Goal: Task Accomplishment & Management: Use online tool/utility

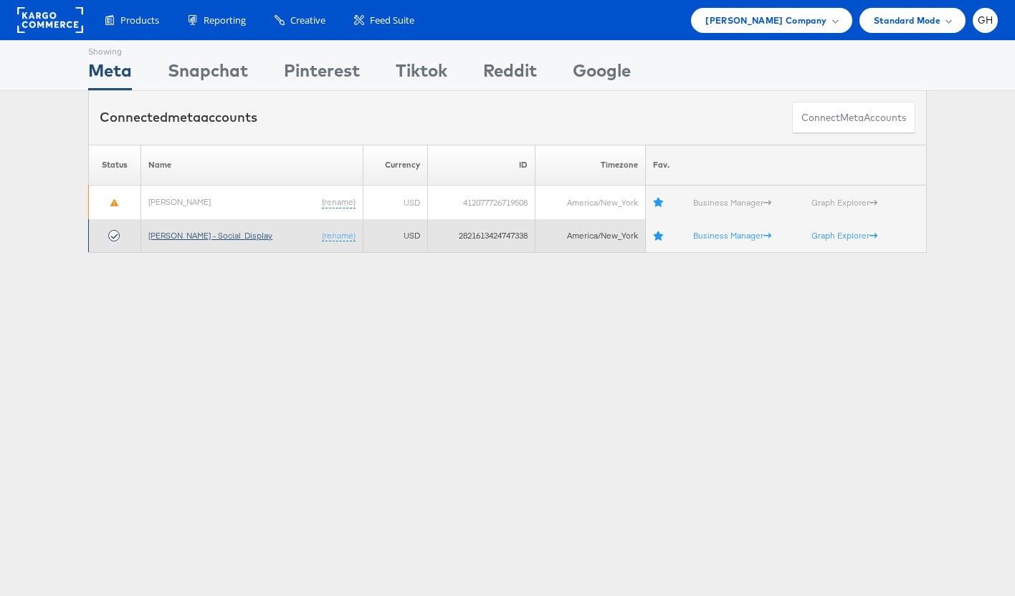
click at [158, 235] on link "[PERSON_NAME] - Social_Display" at bounding box center [210, 235] width 124 height 11
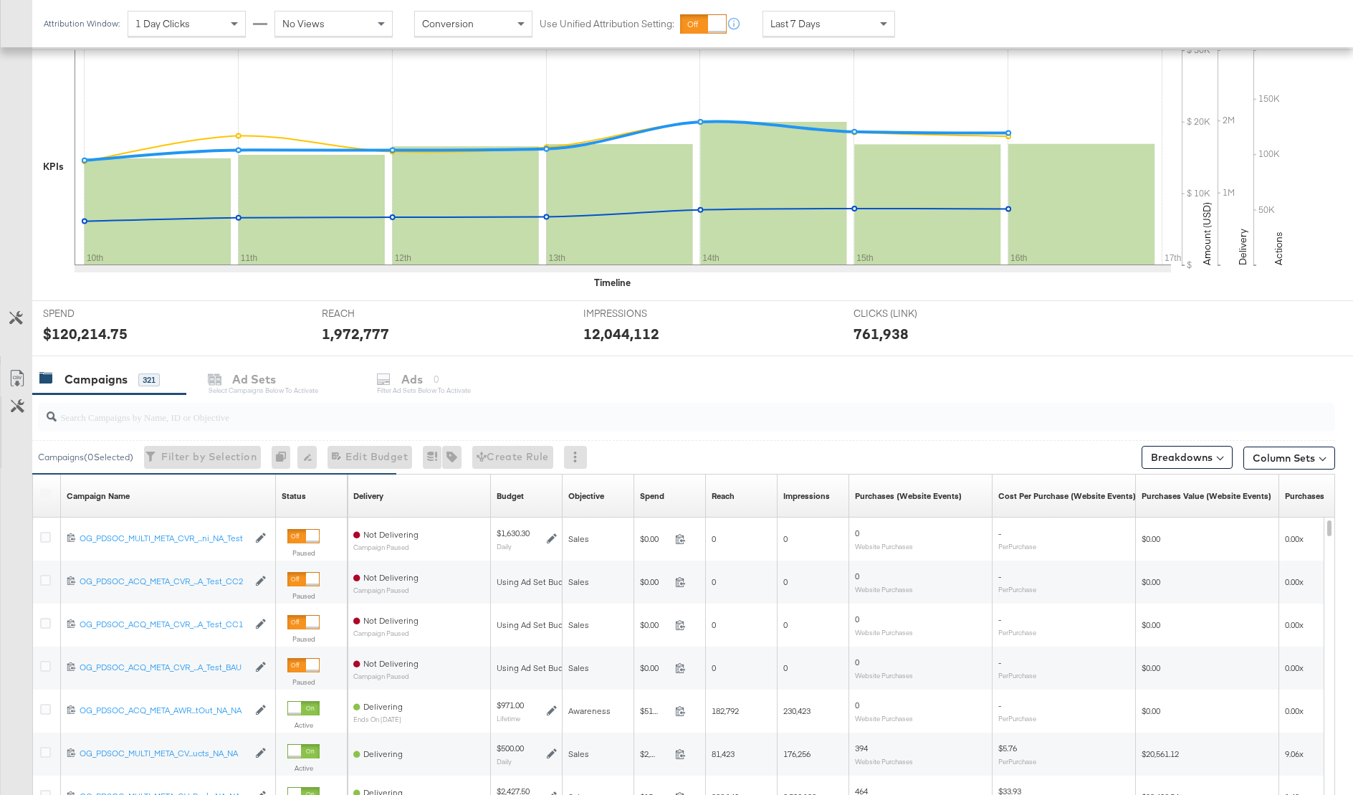
scroll to position [416, 0]
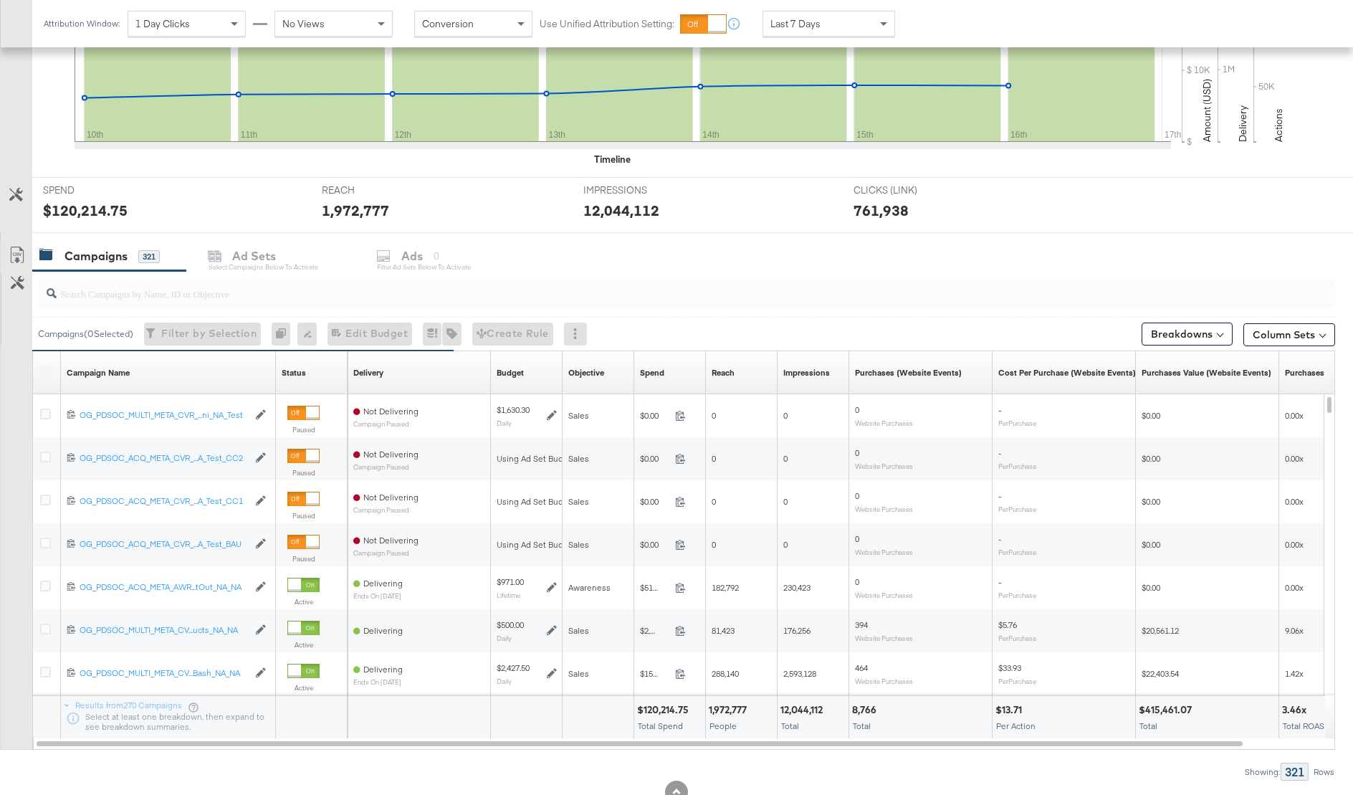
click at [398, 252] on div "Campaigns 321 Ad Sets Select Campaigns below to activate Ads 0 Filter Ad Sets b…" at bounding box center [692, 256] width 1321 height 31
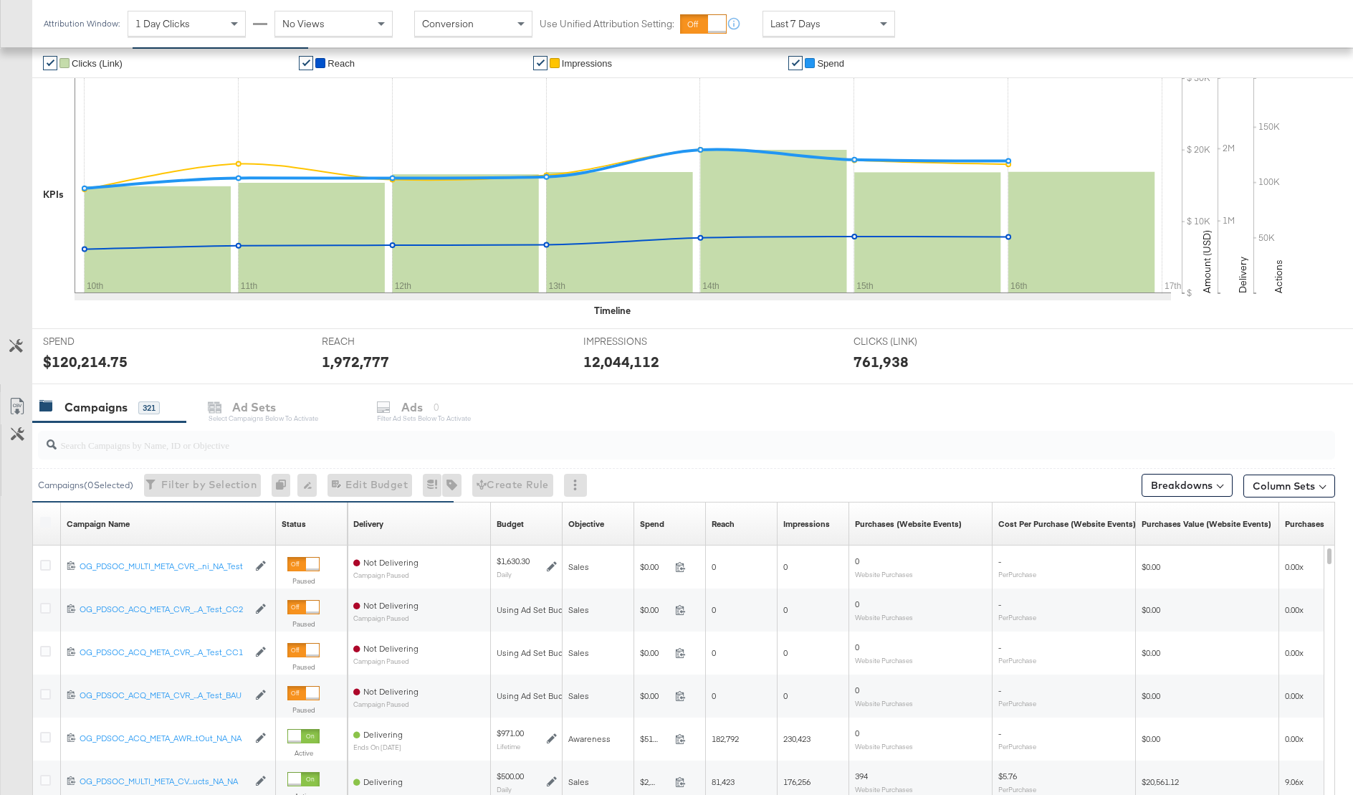
scroll to position [0, 0]
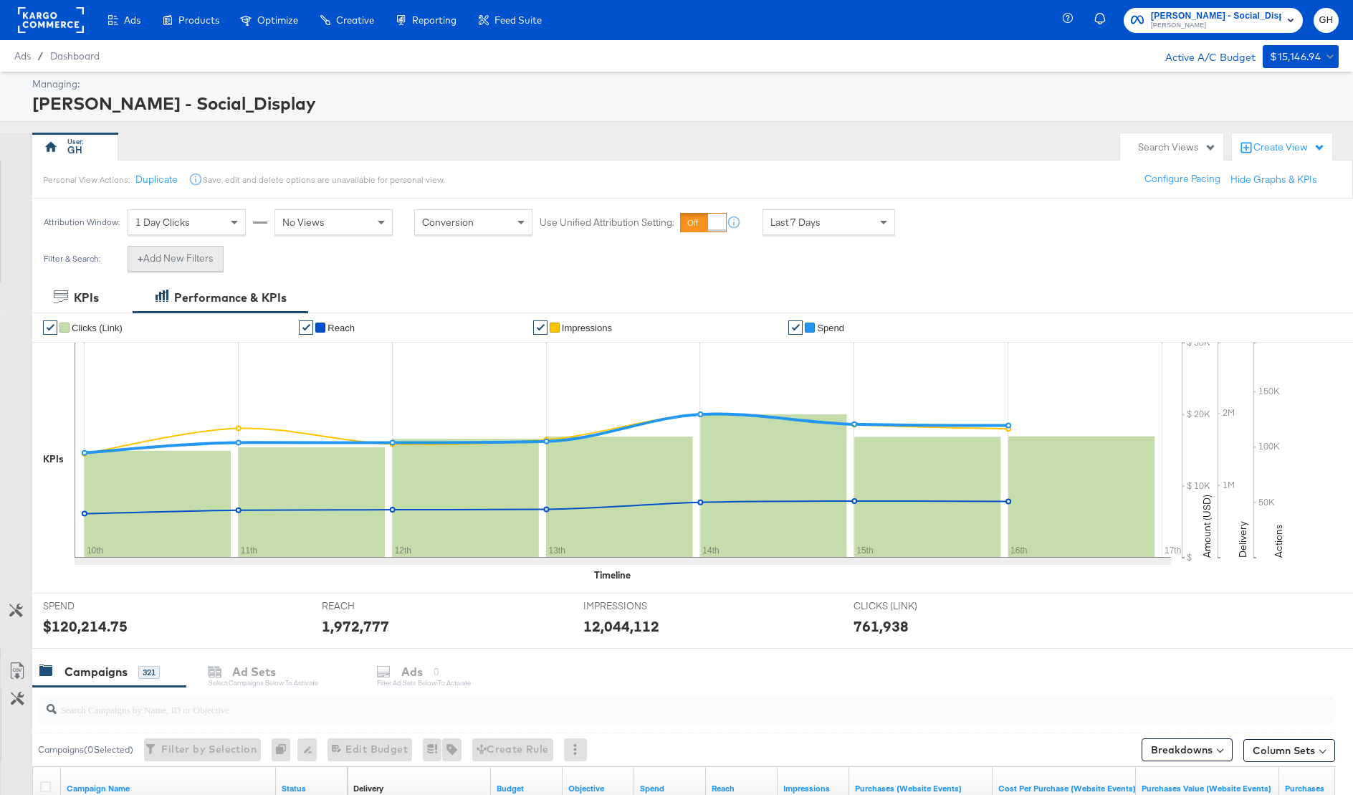
click at [160, 256] on button "+ Add New Filters" at bounding box center [176, 259] width 96 height 26
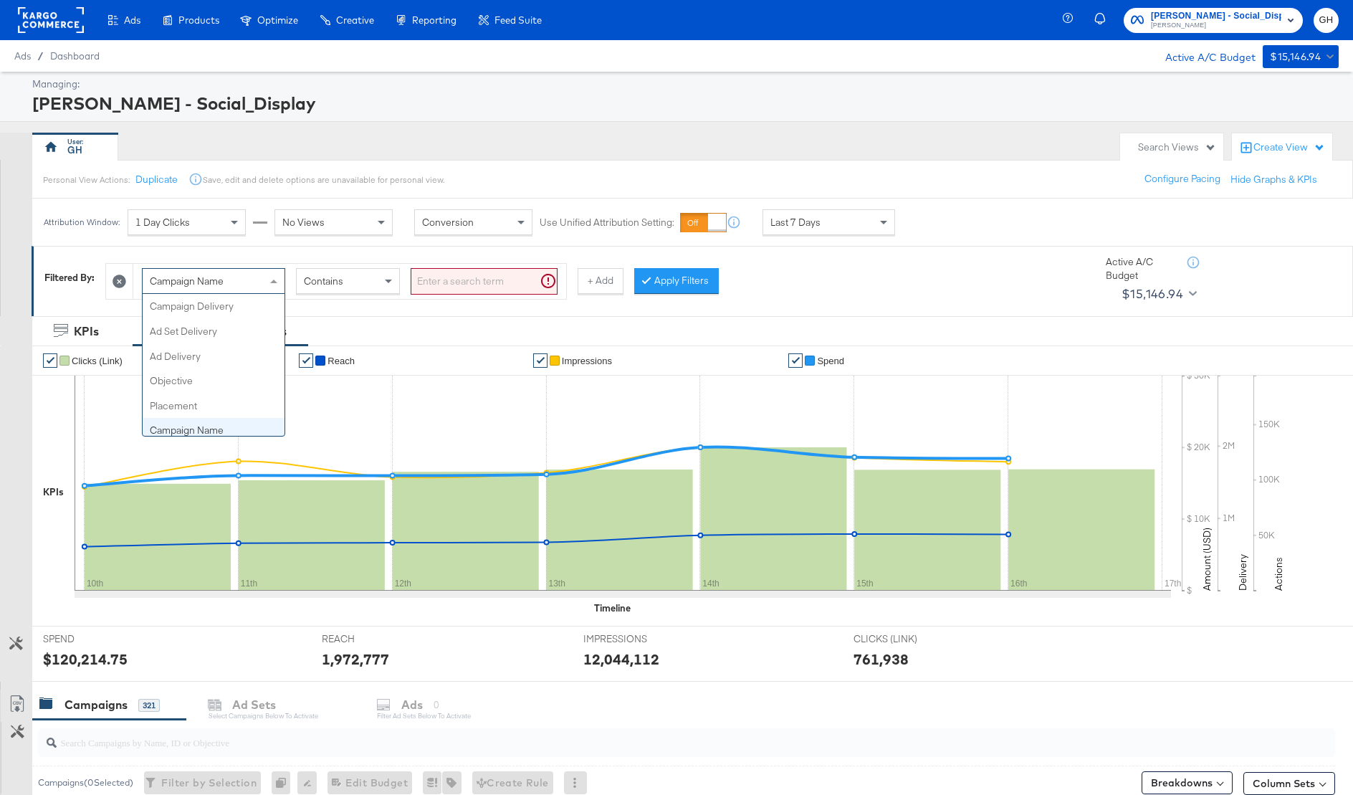
click at [234, 274] on div "Campaign Name" at bounding box center [214, 281] width 142 height 24
type input "ad"
click at [435, 264] on div "Ad ID Is" at bounding box center [349, 281] width 433 height 35
click at [435, 272] on input "search" at bounding box center [484, 281] width 147 height 27
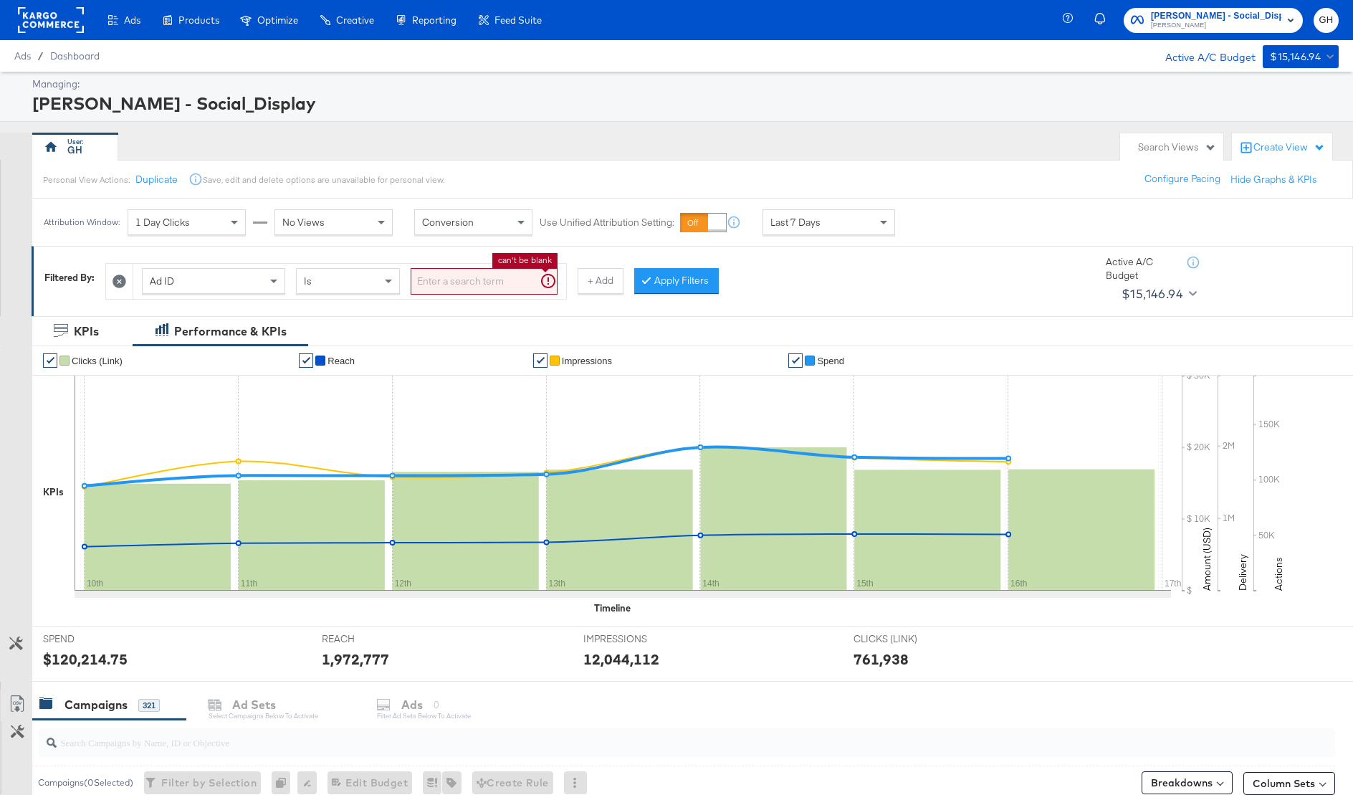
paste input "120231402304190171"
type input "120231402304190171"
click at [629, 268] on button "Apply Filters" at bounding box center [653, 281] width 85 height 26
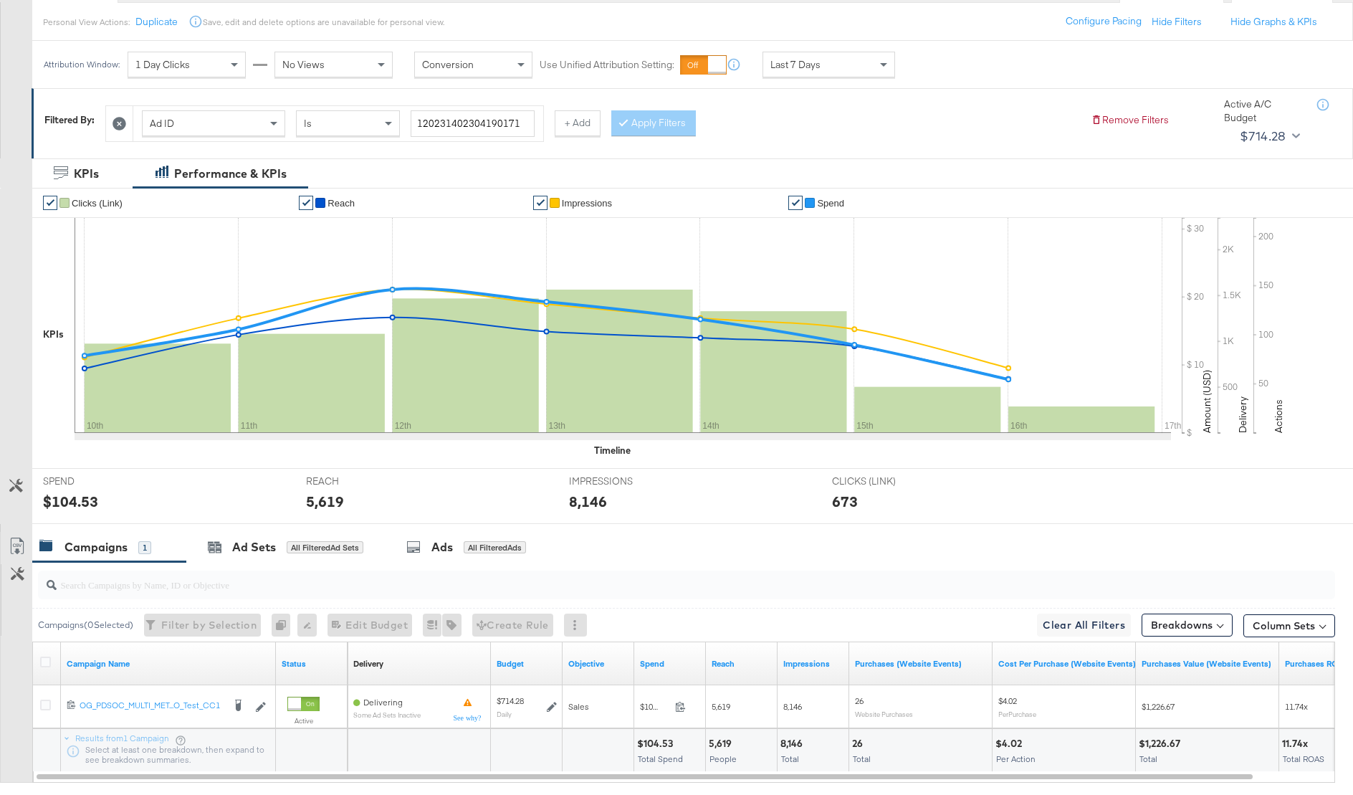
scroll to position [176, 0]
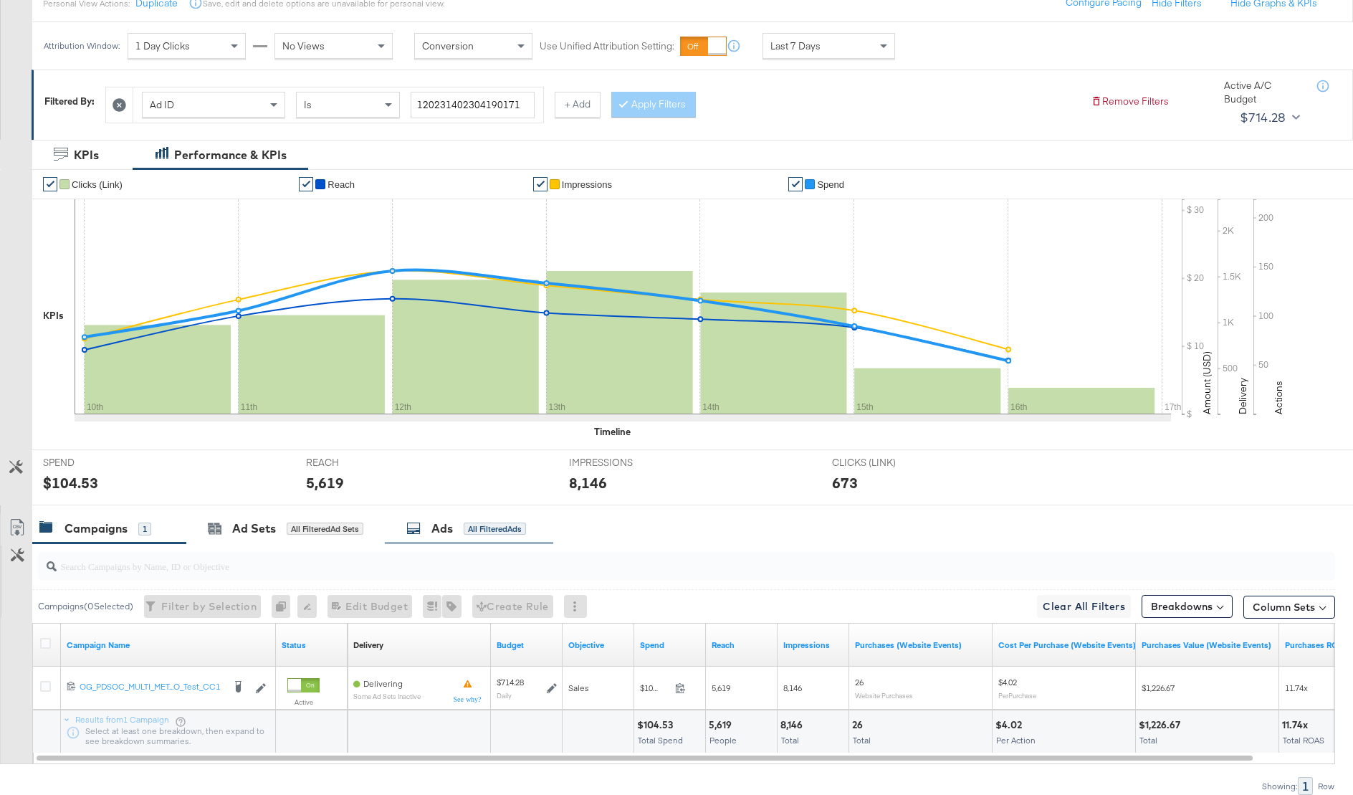
click at [441, 516] on div "Ads All Filtered Ads" at bounding box center [469, 528] width 168 height 31
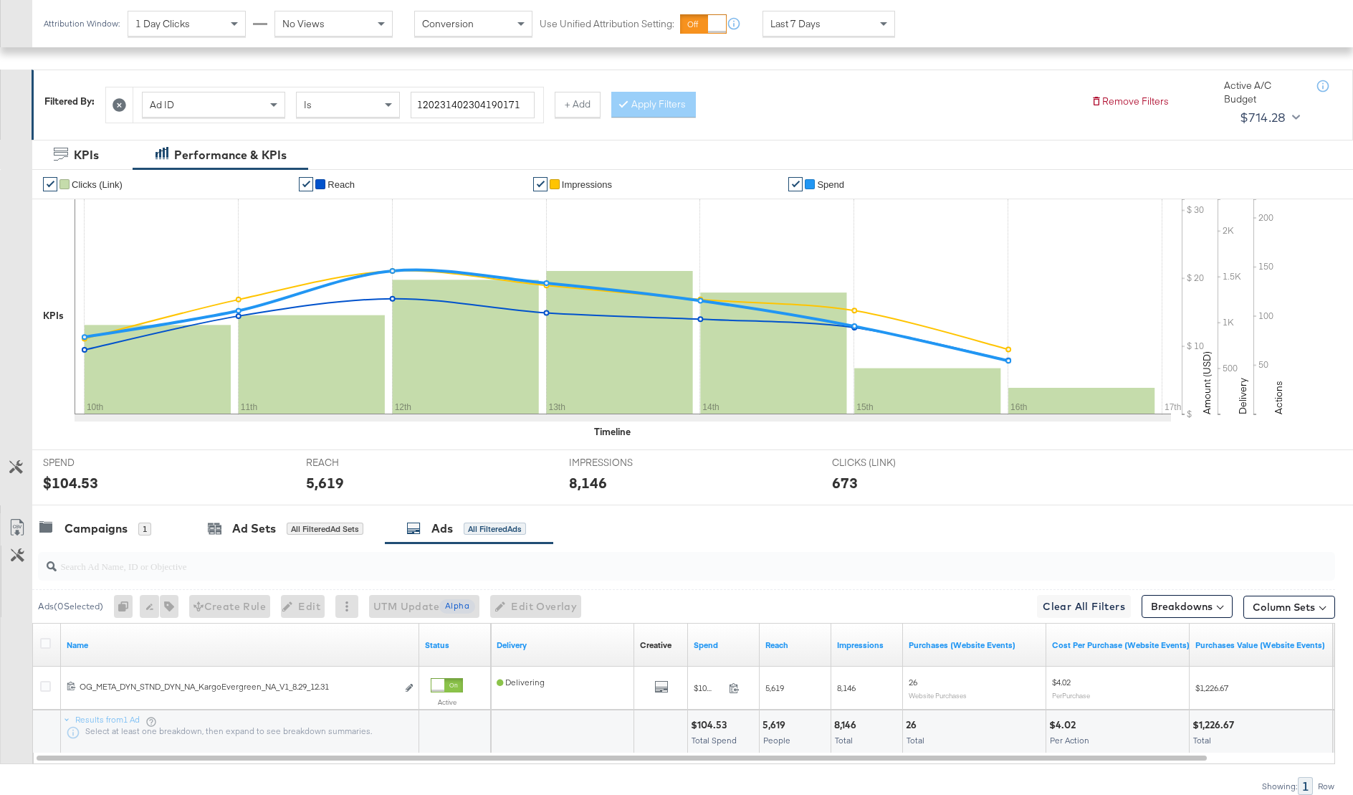
scroll to position [236, 0]
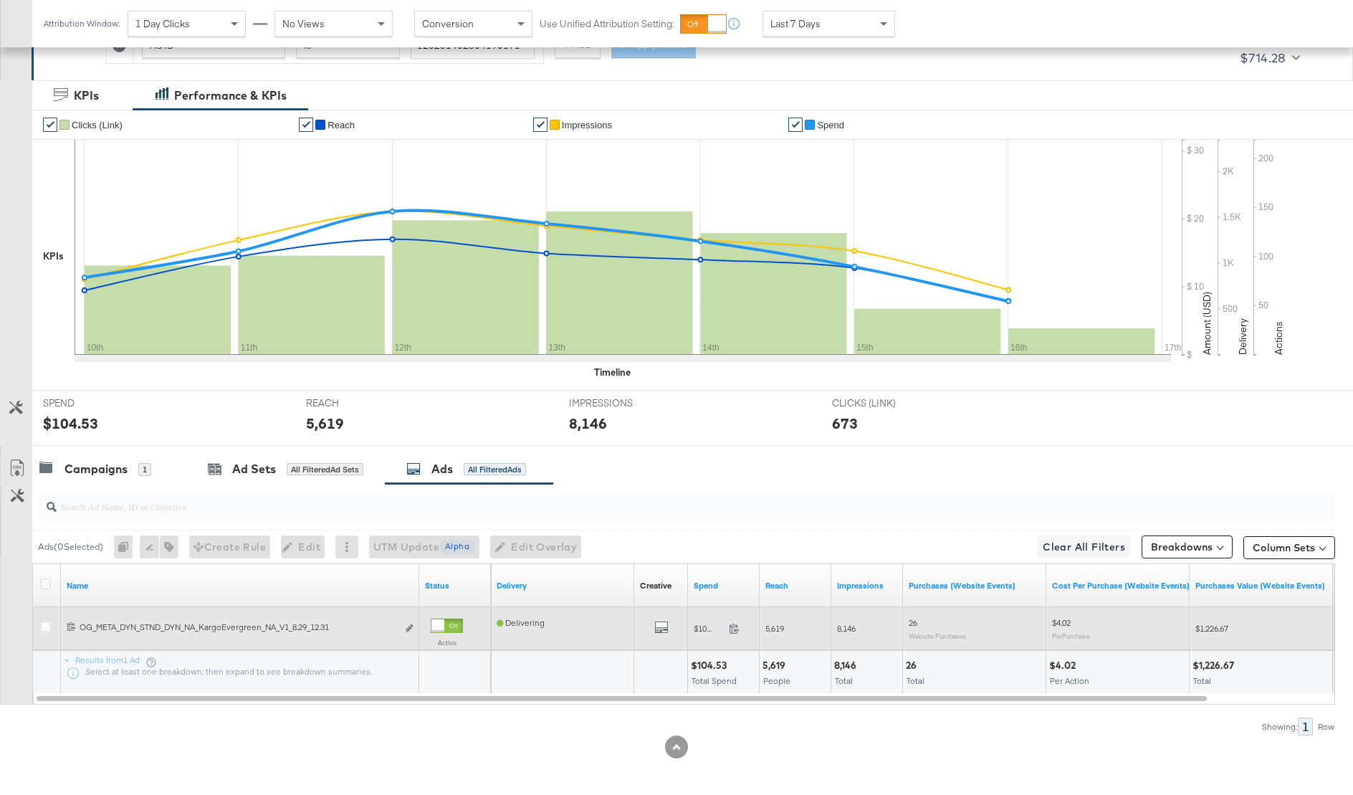
click at [404, 626] on div "Edit ad" at bounding box center [405, 628] width 16 height 15
click at [407, 626] on icon "link" at bounding box center [409, 628] width 7 height 8
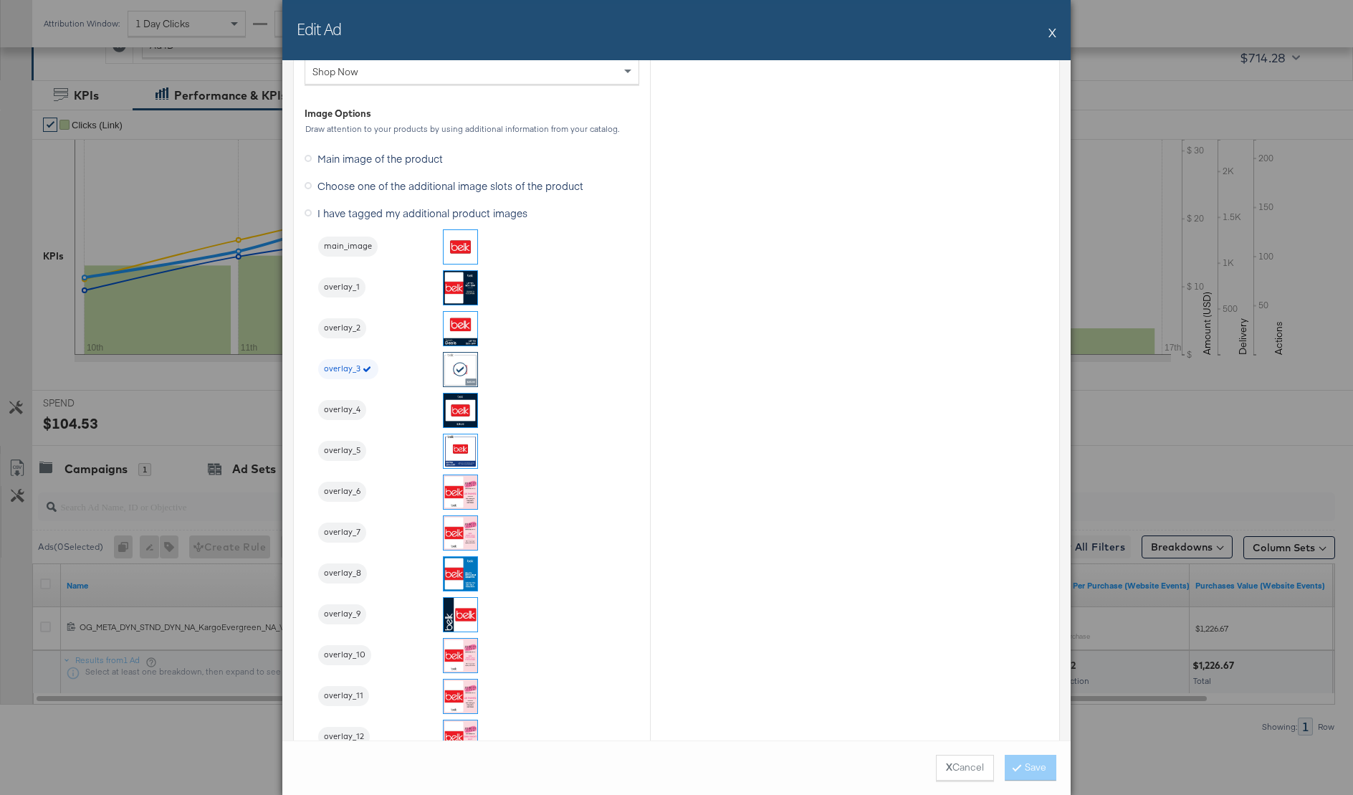
scroll to position [1472, 0]
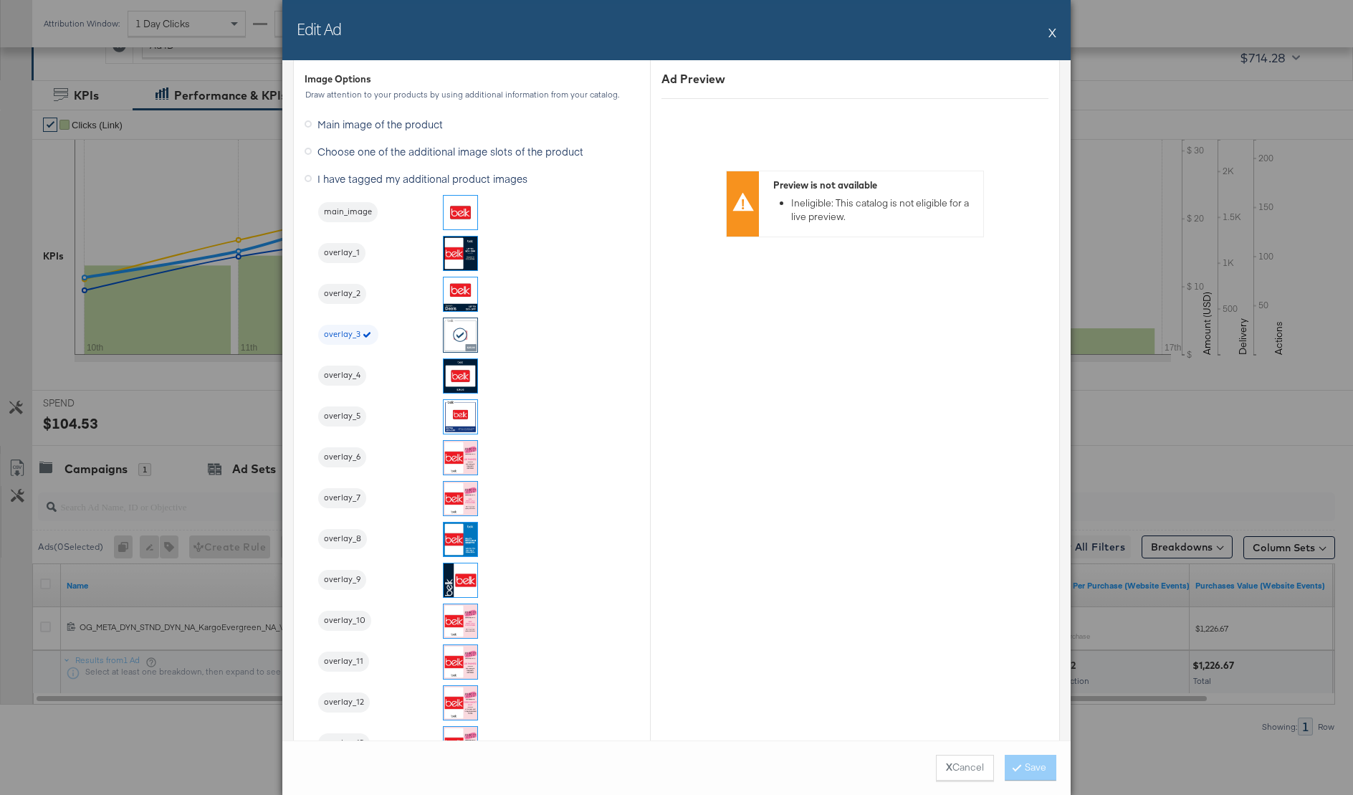
click at [134, 413] on div "Edit Ad X Ad Name OG_META_DYN_STND_DYN_NA_KargoEvergreen_NA_V1_8.29_12.31 Give …" at bounding box center [676, 397] width 1353 height 795
click at [1056, 34] on div "Edit Ad X" at bounding box center [676, 30] width 788 height 60
click at [1055, 34] on div "Edit Ad X" at bounding box center [676, 30] width 788 height 60
